Goal: Information Seeking & Learning: Understand process/instructions

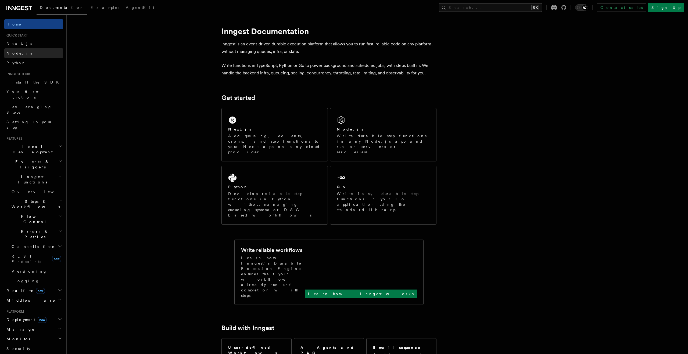
scroll to position [3, 0]
click at [14, 54] on span "Node.js" at bounding box center [19, 53] width 26 height 4
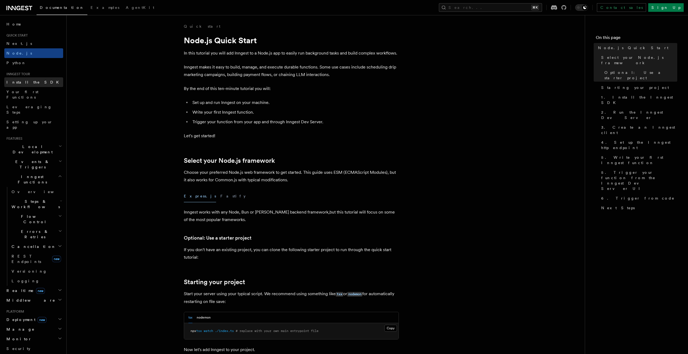
click at [19, 81] on span "Install the SDK" at bounding box center [34, 82] width 56 height 4
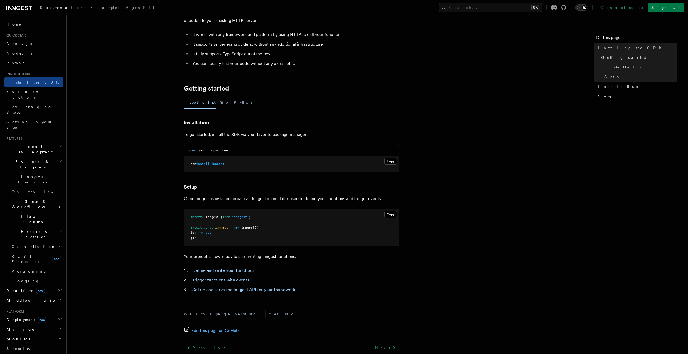
scroll to position [74, 0]
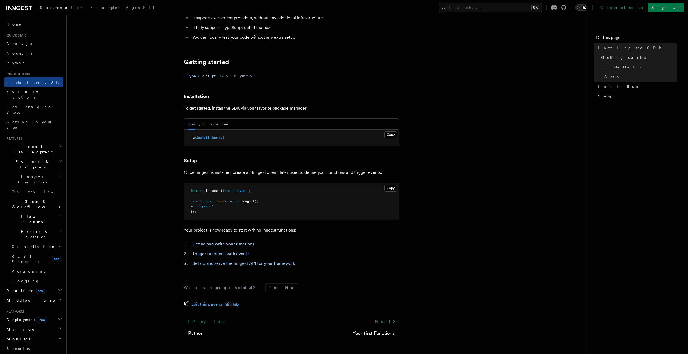
click at [226, 126] on button "bun" at bounding box center [225, 124] width 6 height 11
click at [151, 150] on article "Inngest tour Installing the SDK The Inngest SDK allows you to write reliable, d…" at bounding box center [325, 161] width 501 height 423
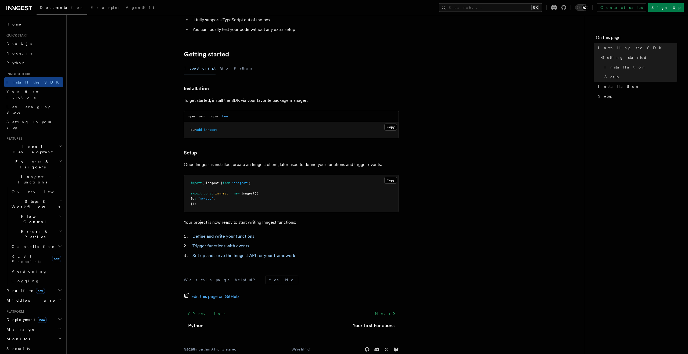
scroll to position [86, 0]
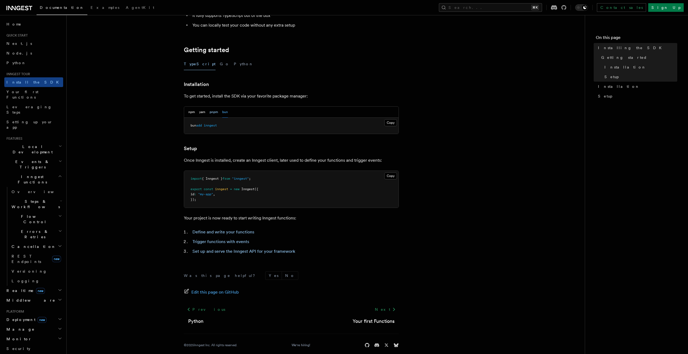
click at [214, 112] on button "pnpm" at bounding box center [214, 112] width 8 height 11
click at [145, 148] on article "Inngest tour Installing the SDK The Inngest SDK allows you to write reliable, d…" at bounding box center [325, 149] width 501 height 423
click at [235, 254] on link "Set up and serve the Inngest API for your framework" at bounding box center [243, 251] width 103 height 5
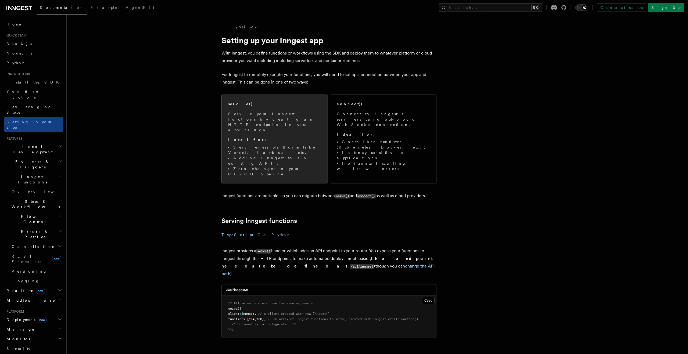
click at [263, 115] on p "Serve your Inngest functions by creating an HTTP endpoint in your application." at bounding box center [274, 122] width 93 height 22
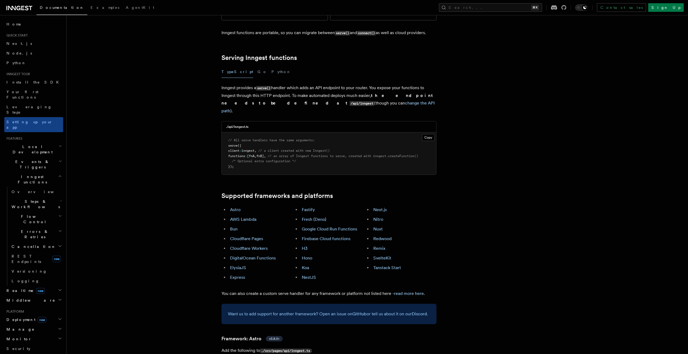
scroll to position [165, 0]
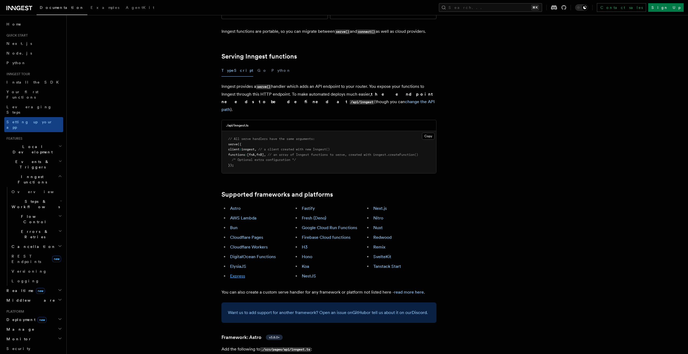
click at [241, 274] on link "Express" at bounding box center [237, 276] width 15 height 5
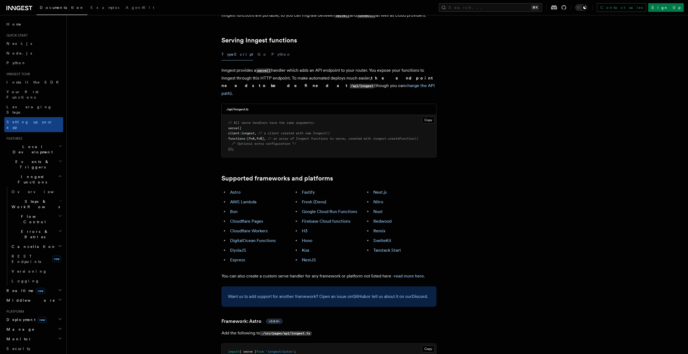
scroll to position [181, 0]
click at [309, 238] on link "Hono" at bounding box center [307, 240] width 10 height 5
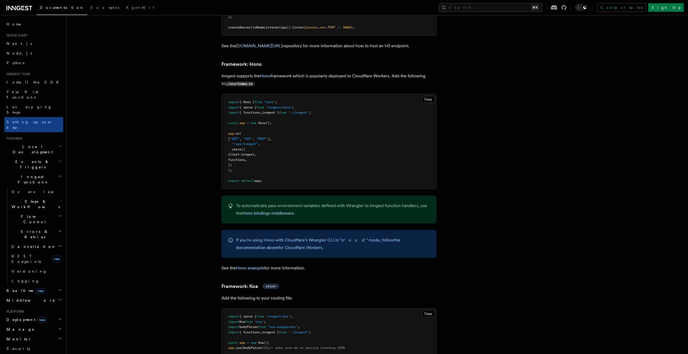
scroll to position [2825, 0]
